Goal: Check status: Check status

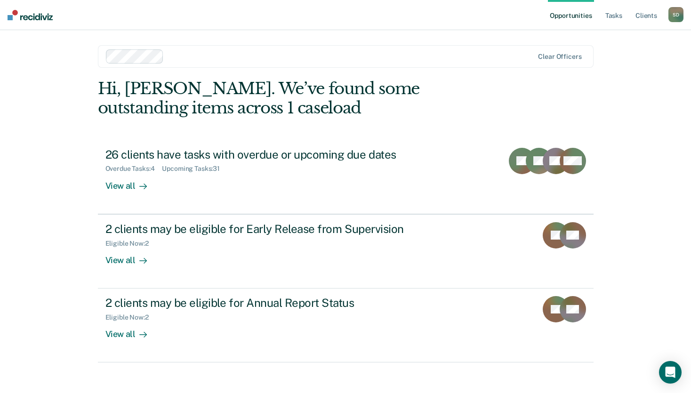
scroll to position [7, 0]
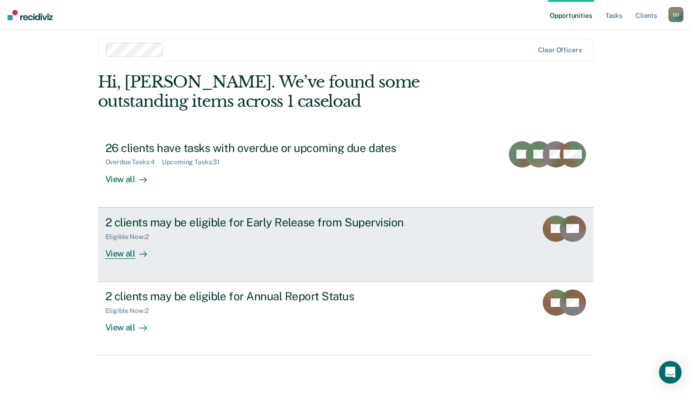
click at [121, 254] on div "View all" at bounding box center [131, 250] width 53 height 18
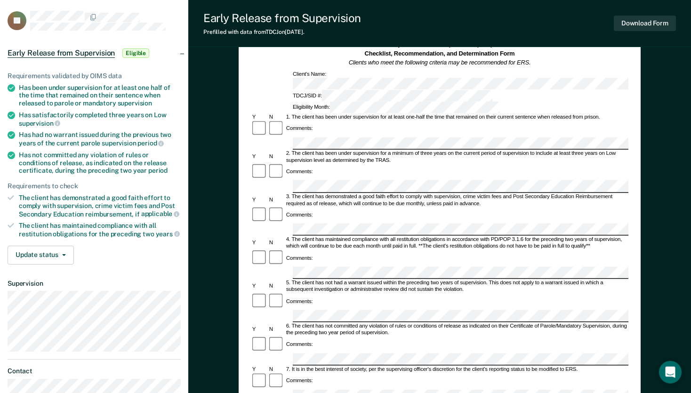
scroll to position [48, 0]
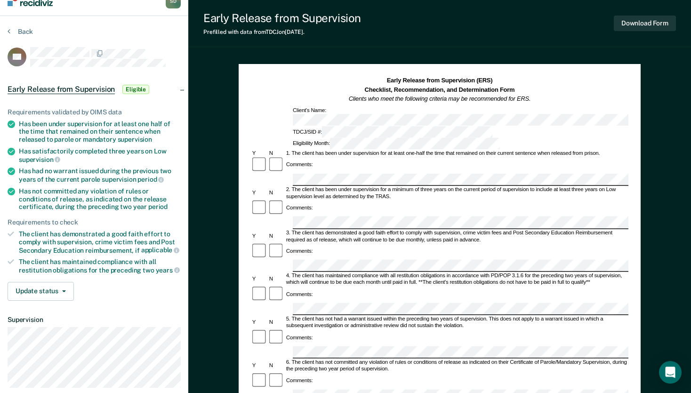
scroll to position [13, 0]
